Goal: Transaction & Acquisition: Purchase product/service

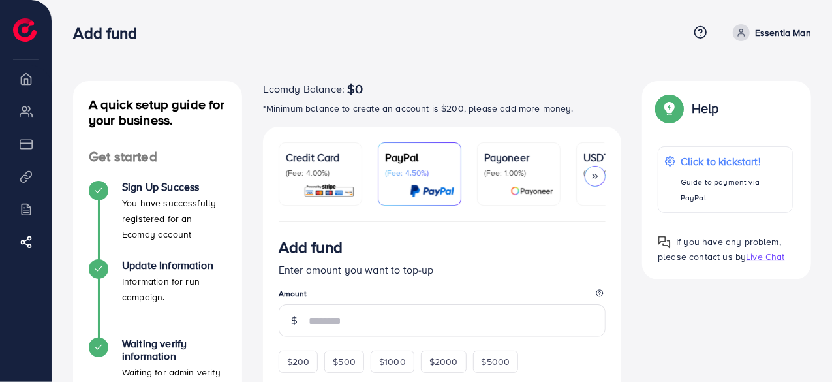
click at [467, 108] on p "*Minimum balance to create an account is $200, please add more money." at bounding box center [442, 109] width 359 height 16
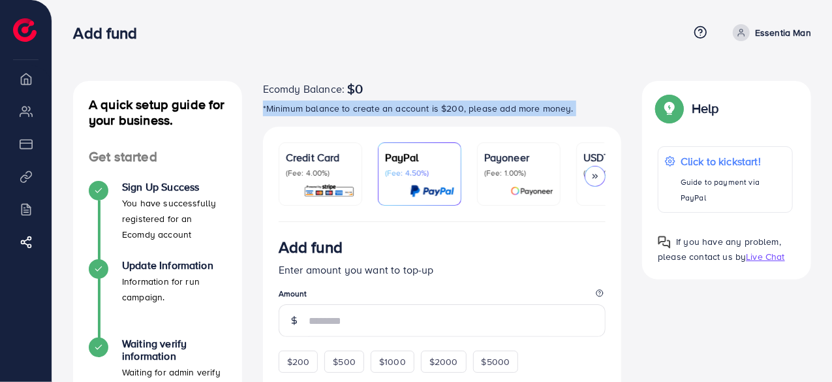
click at [467, 108] on p "*Minimum balance to create an account is $200, please add more money." at bounding box center [442, 109] width 359 height 16
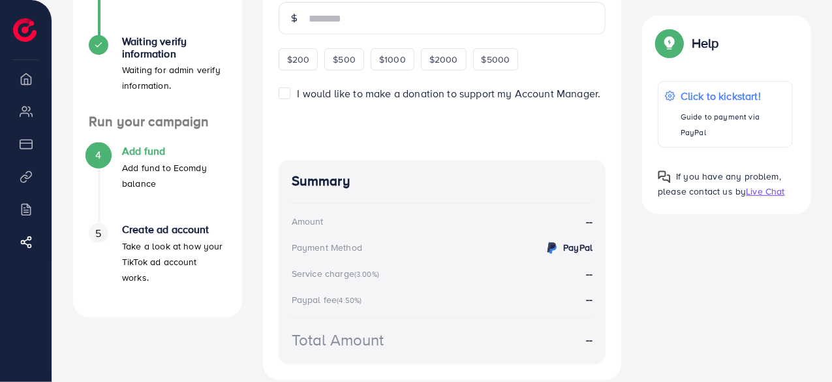
scroll to position [303, 0]
click at [336, 193] on div "Summary Amount -- Payment Method PayPal Service charge (3.00%) -- Paypal fee (4…" at bounding box center [443, 261] width 328 height 204
click at [690, 170] on span "If you have any problem, please contact us by" at bounding box center [719, 184] width 123 height 28
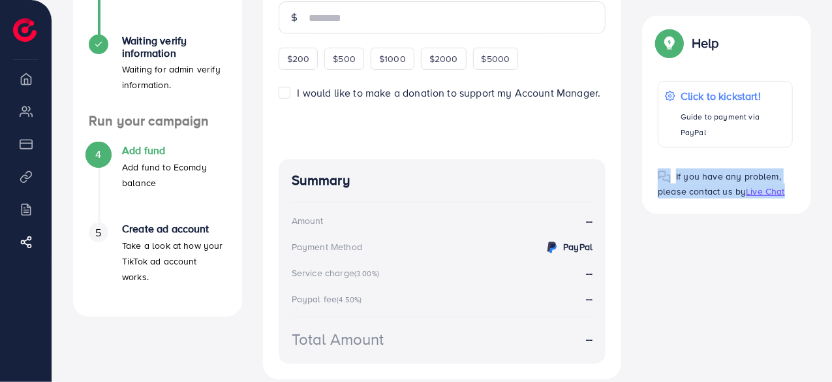
click at [690, 170] on span "If you have any problem, please contact us by" at bounding box center [719, 184] width 123 height 28
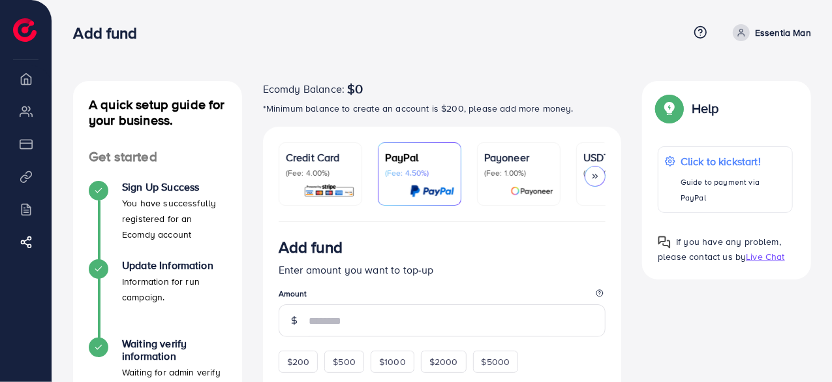
click at [312, 97] on div "Ecomdy Balance: $0 *Minimum balance to create an account is $200, please add mo…" at bounding box center [442, 98] width 359 height 35
click at [319, 96] on span "Ecomdy Balance:" at bounding box center [304, 89] width 82 height 16
click at [152, 121] on h4 "A quick setup guide for your business." at bounding box center [157, 112] width 169 height 31
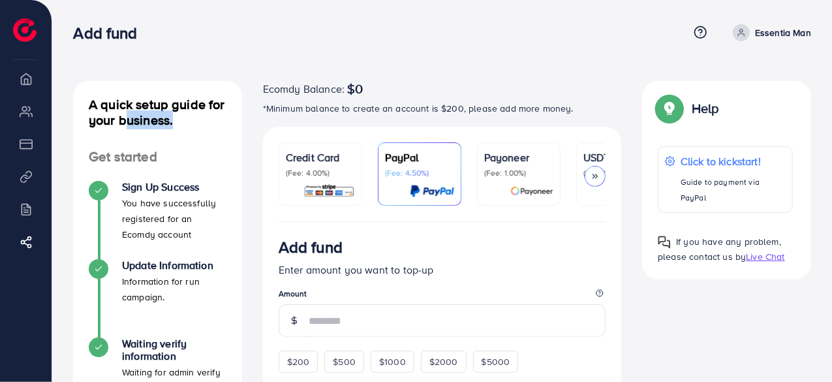
click at [152, 121] on h4 "A quick setup guide for your business." at bounding box center [157, 112] width 169 height 31
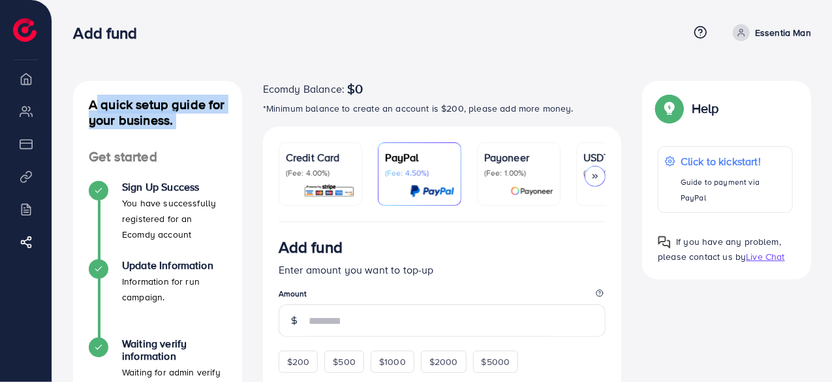
click at [152, 121] on h4 "A quick setup guide for your business." at bounding box center [157, 112] width 169 height 31
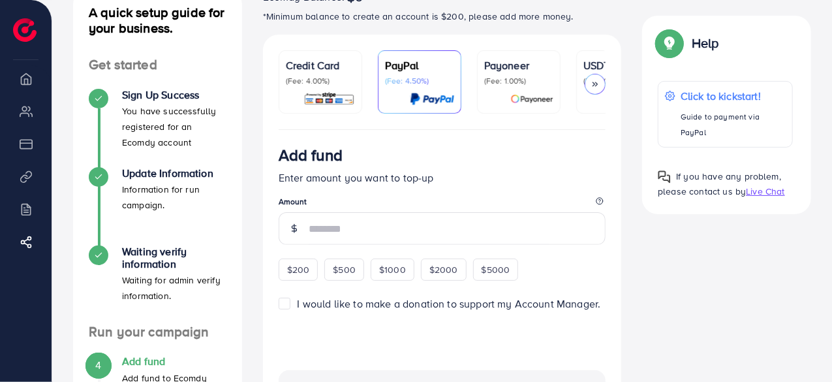
scroll to position [93, 0]
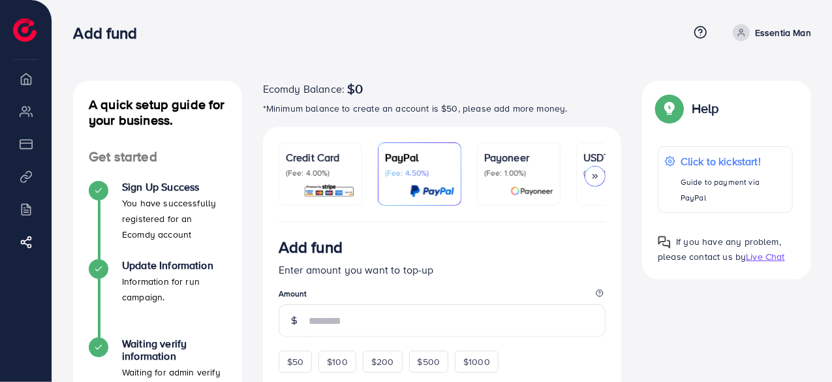
click at [347, 90] on span "$0" at bounding box center [355, 89] width 16 height 16
click at [390, 109] on p "*Minimum balance to create an account is $50, please add more money." at bounding box center [442, 109] width 359 height 16
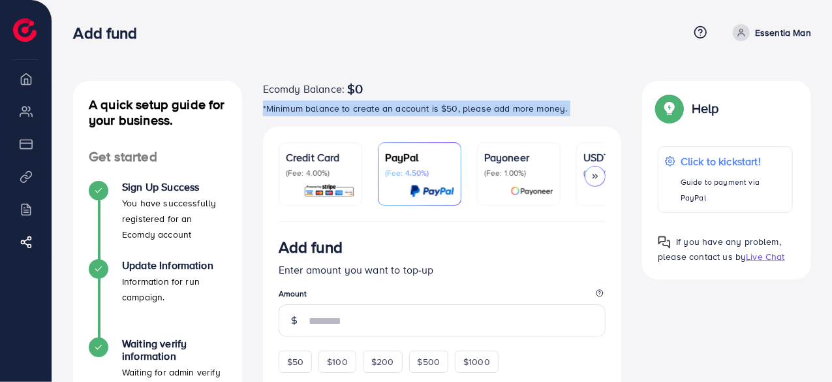
click at [390, 109] on p "*Minimum balance to create an account is $50, please add more money." at bounding box center [442, 109] width 359 height 16
click at [443, 108] on p "*Minimum balance to create an account is $50, please add more money." at bounding box center [442, 109] width 359 height 16
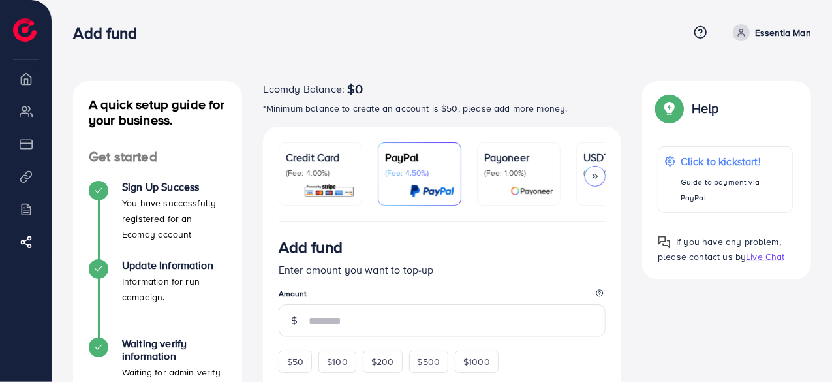
click at [354, 78] on div "A quick setup guide for your business. Get started Sign Up Success You have suc…" at bounding box center [442, 384] width 780 height 768
click at [341, 86] on span "Ecomdy Balance:" at bounding box center [304, 89] width 82 height 16
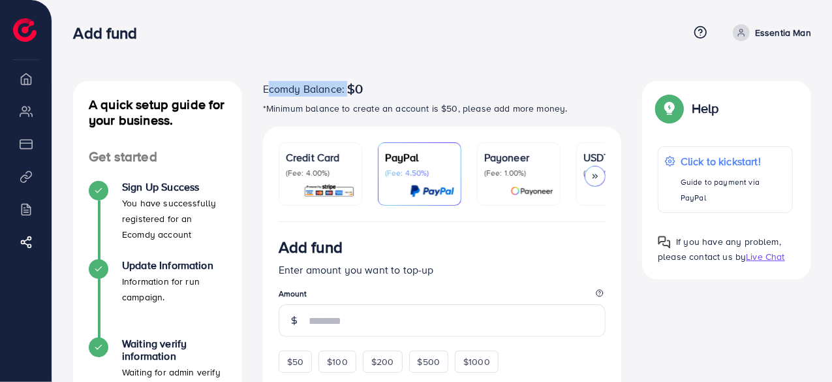
click at [341, 86] on span "Ecomdy Balance:" at bounding box center [304, 89] width 82 height 16
click at [333, 88] on span "Ecomdy Balance:" at bounding box center [304, 89] width 82 height 16
click at [333, 182] on div "Credit Card (Fee: 4.00%)" at bounding box center [320, 174] width 69 height 49
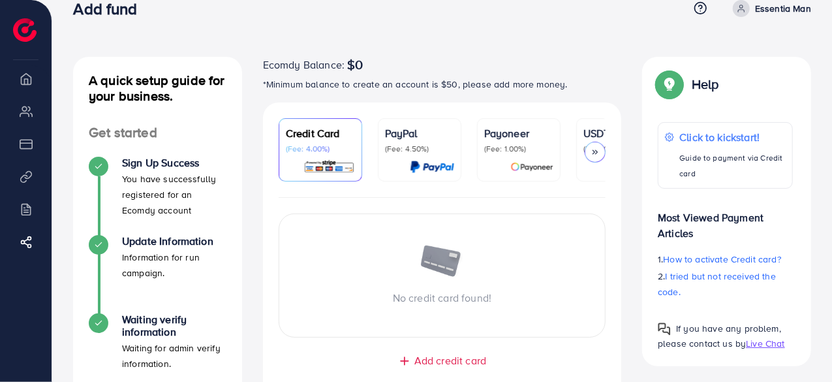
scroll to position [25, 0]
click at [518, 96] on div "Ecomdy Balance: $0 *Minimum balance to create an account is $50, please add mor…" at bounding box center [442, 79] width 359 height 46
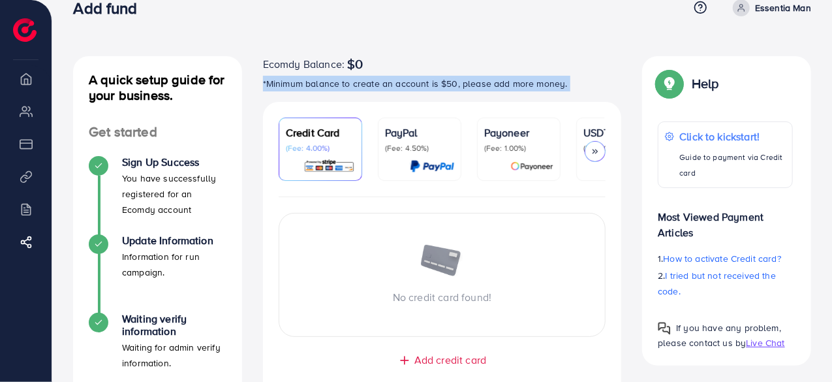
click at [518, 96] on div "Ecomdy Balance: $0 *Minimum balance to create an account is $50, please add mor…" at bounding box center [442, 79] width 359 height 46
click at [559, 82] on p "*Minimum balance to create an account is $50, please add more money." at bounding box center [442, 84] width 359 height 16
